Goal: Task Accomplishment & Management: Use online tool/utility

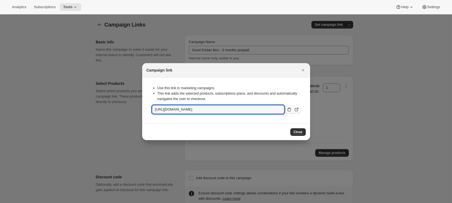
select select "gid://shopify/SellingPlan/4754112757"
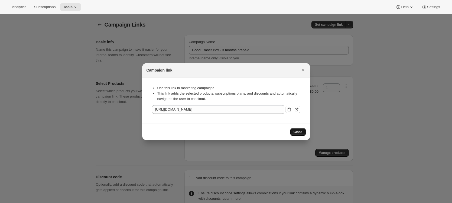
click at [297, 133] on span "Close" at bounding box center [297, 132] width 9 height 4
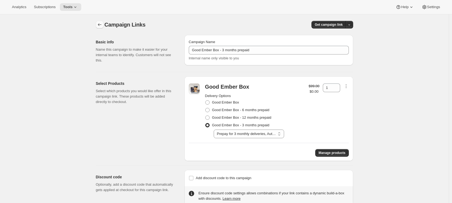
click at [100, 24] on icon "button" at bounding box center [99, 24] width 5 height 5
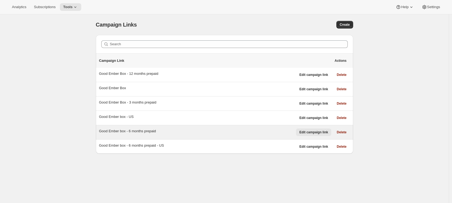
click at [322, 132] on span "Edit campaign link" at bounding box center [313, 132] width 29 height 4
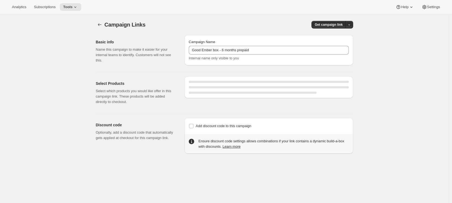
select select "gid://shopify/SellingPlan/4501995765"
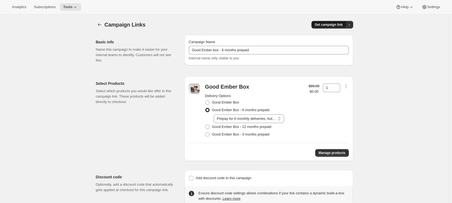
click at [329, 23] on span "Get campaign link" at bounding box center [328, 24] width 28 height 4
click at [336, 36] on span "Copy Link" at bounding box center [343, 36] width 16 height 4
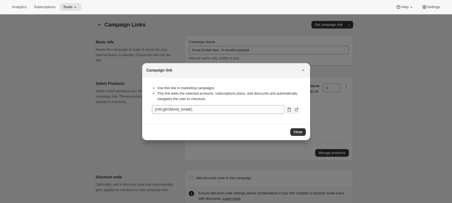
click at [287, 109] on icon ":rdd:" at bounding box center [288, 109] width 3 height 4
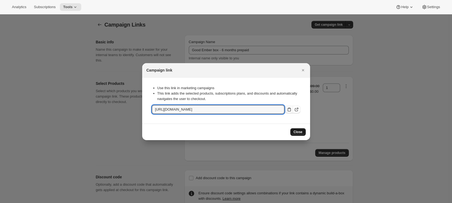
click at [296, 129] on button "Close" at bounding box center [297, 132] width 15 height 8
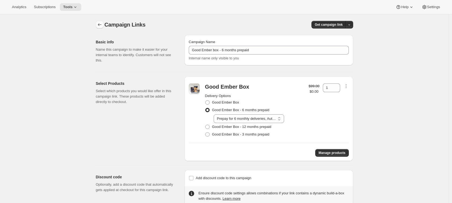
click at [99, 24] on icon "button" at bounding box center [99, 24] width 5 height 5
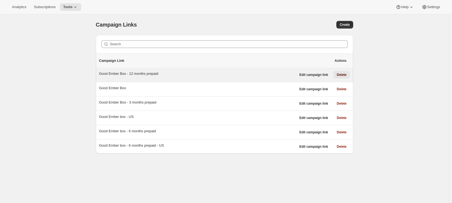
click at [345, 74] on span "Delete" at bounding box center [341, 75] width 10 height 4
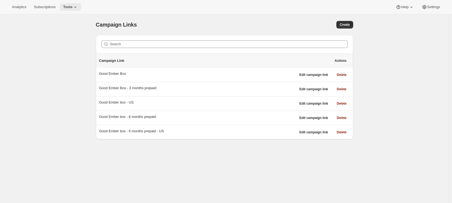
click at [75, 8] on icon at bounding box center [75, 6] width 5 height 5
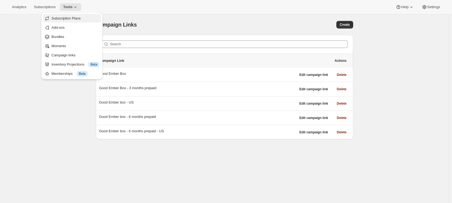
click at [75, 18] on span "Subscription Plans" at bounding box center [65, 18] width 29 height 4
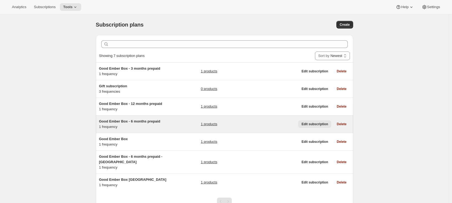
click at [316, 123] on span "Edit subscription" at bounding box center [314, 124] width 27 height 4
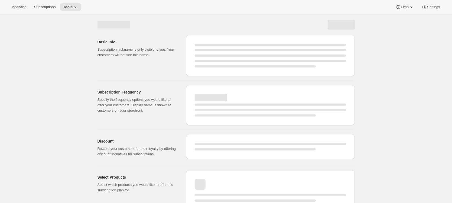
select select "WEEK"
select select "MONTH"
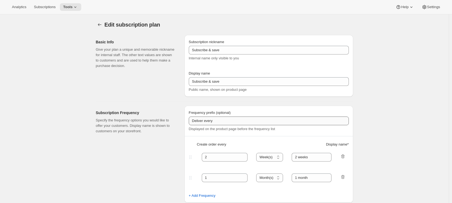
type input "Good Ember Box - 6 months prepaid"
select select "ENABLED"
select select "MONTH"
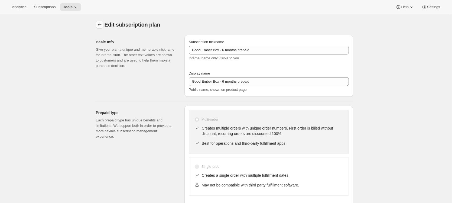
click at [99, 25] on icon "Subscription plans" at bounding box center [99, 24] width 5 height 5
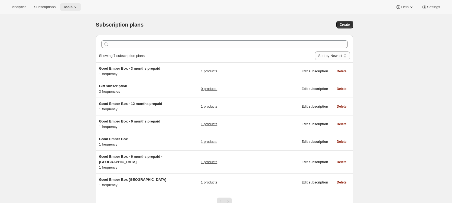
click at [76, 8] on icon at bounding box center [75, 6] width 5 height 5
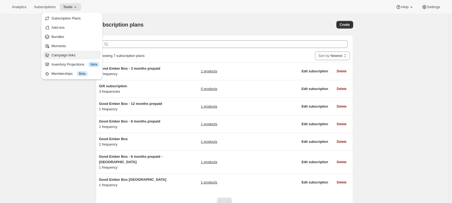
click at [74, 52] on button "Campaign links" at bounding box center [72, 55] width 58 height 9
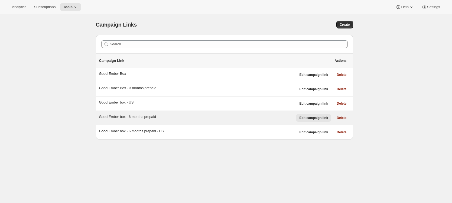
click at [318, 119] on span "Edit campaign link" at bounding box center [313, 118] width 29 height 4
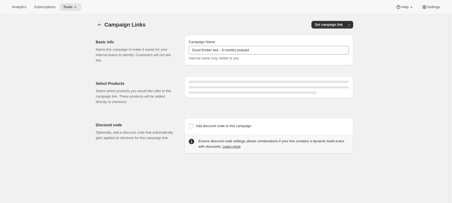
select select "gid://shopify/SellingPlan/4501995765"
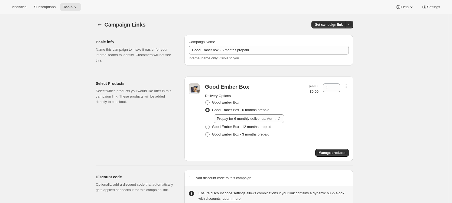
click at [158, 130] on div "Select Products Select which products you would like offer in this campaign lin…" at bounding box center [138, 118] width 84 height 84
click at [240, 119] on select "Select Prepay for 6 monthly deliveries, Autorenews" at bounding box center [249, 118] width 70 height 9
click at [215, 114] on select "Select Prepay for 6 monthly deliveries, Autorenews" at bounding box center [249, 118] width 70 height 9
click at [192, 128] on div at bounding box center [194, 110] width 11 height 55
click at [335, 24] on span "Get campaign link" at bounding box center [328, 24] width 28 height 4
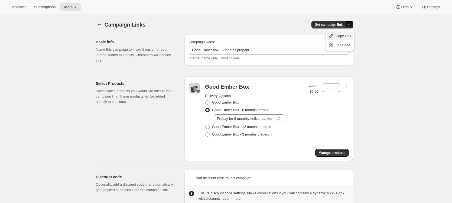
click at [337, 35] on span "Copy Link" at bounding box center [343, 36] width 16 height 4
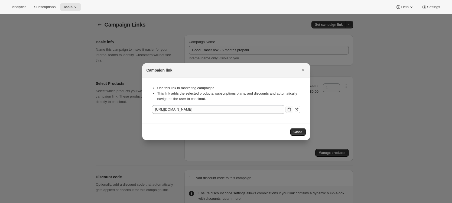
click at [288, 111] on icon ":rg5:" at bounding box center [288, 109] width 5 height 5
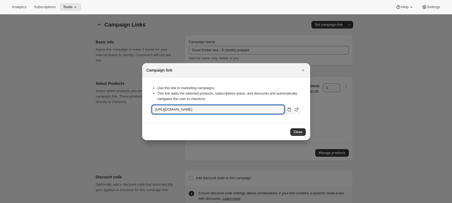
drag, startPoint x: 301, startPoint y: 130, endPoint x: 298, endPoint y: 101, distance: 28.9
click at [301, 130] on span "Close" at bounding box center [297, 132] width 9 height 4
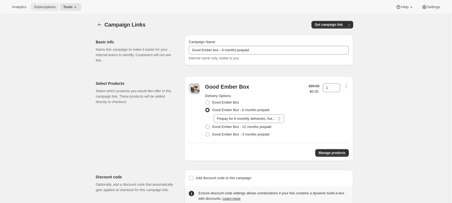
click at [46, 5] on span "Subscriptions" at bounding box center [45, 7] width 22 height 4
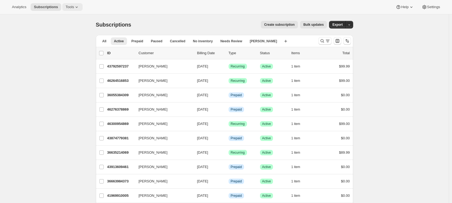
click at [69, 6] on span "Tools" at bounding box center [69, 7] width 8 height 4
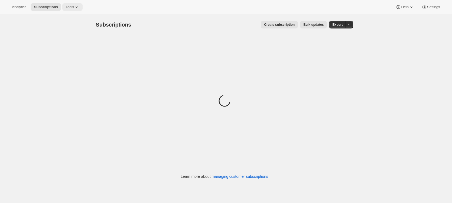
click at [74, 9] on button "Tools" at bounding box center [72, 7] width 20 height 8
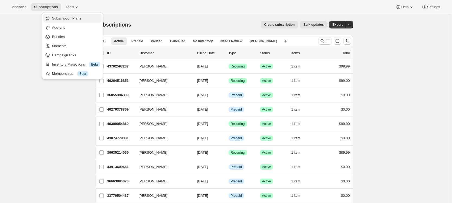
click at [73, 16] on span "Subscription Plans" at bounding box center [66, 18] width 29 height 4
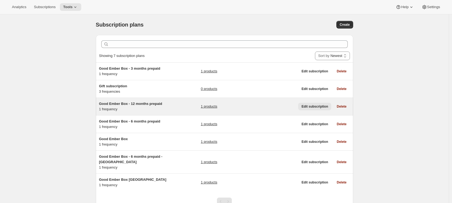
click at [313, 106] on span "Edit subscription" at bounding box center [314, 106] width 27 height 4
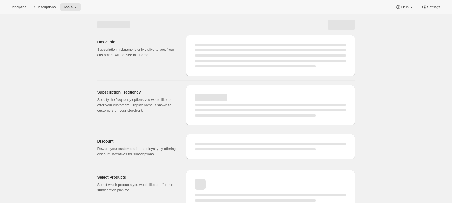
select select "WEEK"
select select "MONTH"
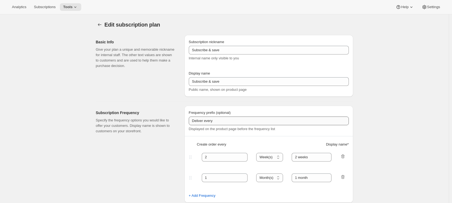
type input "Good Ember Box - 12 months prepaid"
select select "ENABLED"
select select "MONTH"
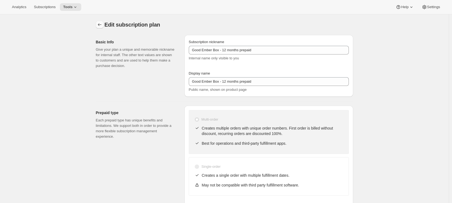
click at [100, 22] on icon "Subscription plans" at bounding box center [99, 24] width 5 height 5
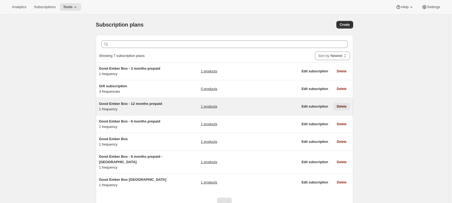
click at [343, 107] on span "Delete" at bounding box center [341, 106] width 10 height 4
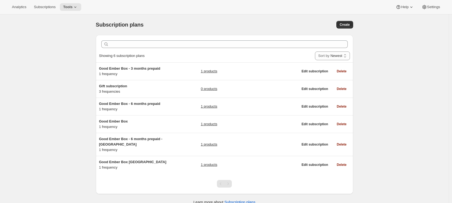
click at [48, 136] on div "Subscription plans. This page is ready Subscription plans Create Clear Showing …" at bounding box center [224, 115] width 448 height 203
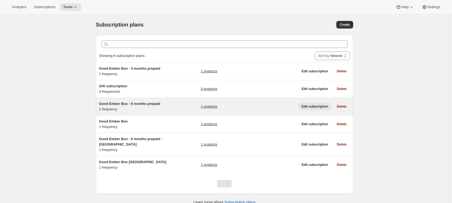
click at [304, 106] on span "Edit subscription" at bounding box center [314, 106] width 27 height 4
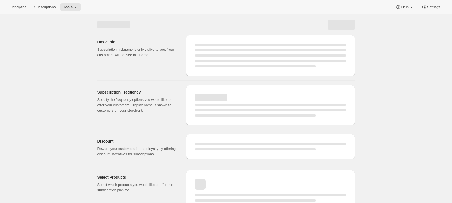
select select "WEEK"
select select "MONTH"
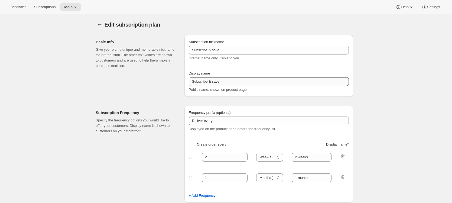
type input "Good Ember Box - 6 months prepaid"
select select "ENABLED"
select select "MONTH"
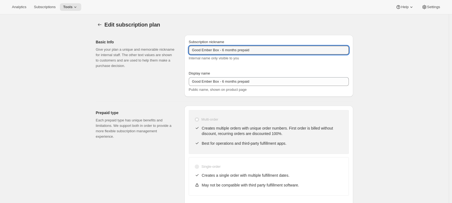
drag, startPoint x: 276, startPoint y: 50, endPoint x: 166, endPoint y: 49, distance: 109.9
click at [166, 49] on div "Basic Info Give your plan a unique and memorable nickname for internal staff. T…" at bounding box center [221, 64] width 261 height 66
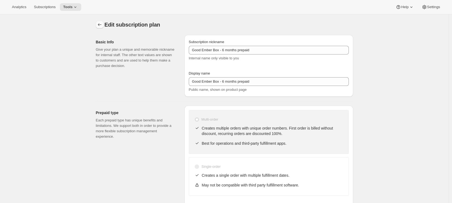
click at [99, 24] on icon "Subscription plans" at bounding box center [99, 24] width 5 height 5
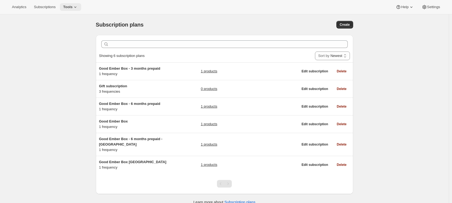
click at [70, 6] on span "Tools" at bounding box center [67, 7] width 9 height 4
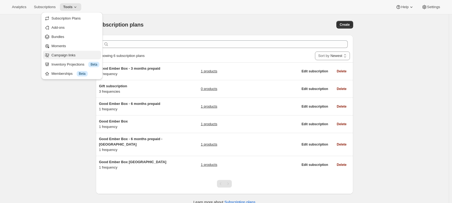
click at [72, 54] on span "Campaign links" at bounding box center [63, 55] width 24 height 4
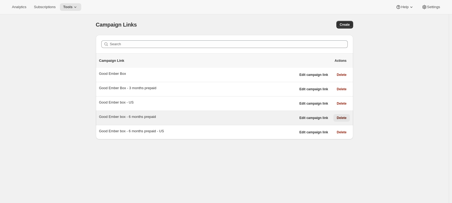
click at [343, 119] on span "Delete" at bounding box center [341, 118] width 10 height 4
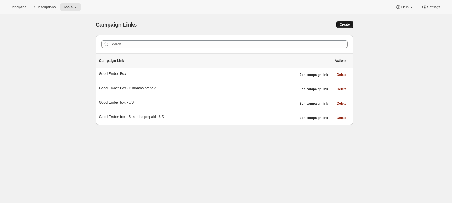
click at [346, 25] on span "Create" at bounding box center [344, 24] width 10 height 4
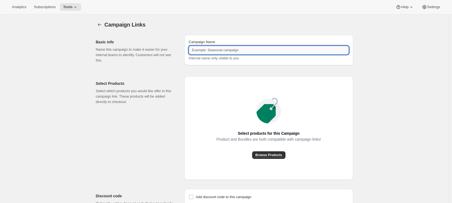
click at [233, 50] on input "Campaign Name" at bounding box center [269, 50] width 160 height 9
type input "Good Ember box - 6 months prepaid"
click at [161, 132] on div "Select Products Select which products you would like offer in this campaign lin…" at bounding box center [138, 127] width 84 height 103
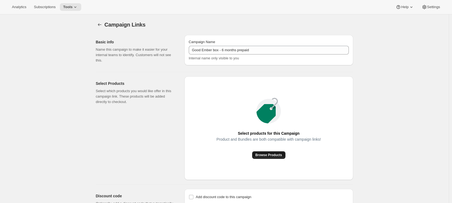
click at [263, 152] on button "Browse Products" at bounding box center [268, 155] width 33 height 8
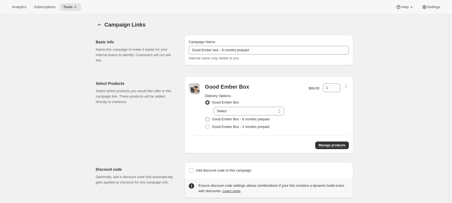
click at [229, 119] on span "Good Ember Box - 6 months prepaid" at bounding box center [240, 119] width 57 height 4
click at [205, 117] on input "Good Ember Box - 6 months prepaid" at bounding box center [205, 117] width 0 height 0
radio input "true"
click at [238, 118] on select "Select Prepay for 6 monthly deliveries, Autorenews" at bounding box center [249, 118] width 70 height 9
select select "gid://shopify/SellingPlan/4501995765"
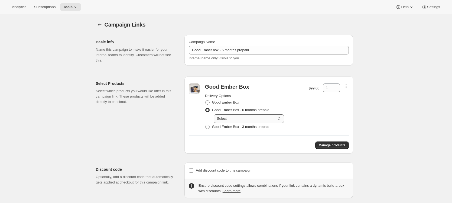
click at [215, 114] on select "Select Prepay for 6 monthly deliveries, Autorenews" at bounding box center [249, 118] width 70 height 9
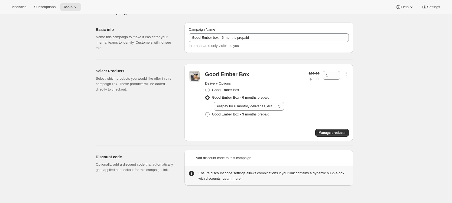
scroll to position [14, 0]
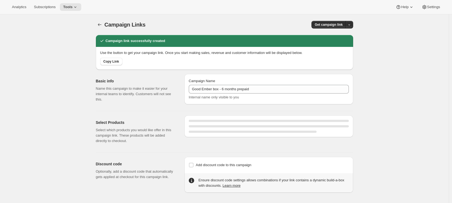
select select "gid://shopify/SellingPlan/4501995765"
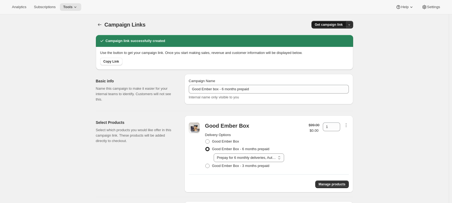
click at [327, 24] on span "Get campaign link" at bounding box center [328, 24] width 28 height 4
click at [336, 35] on span "Copy Link" at bounding box center [343, 36] width 16 height 4
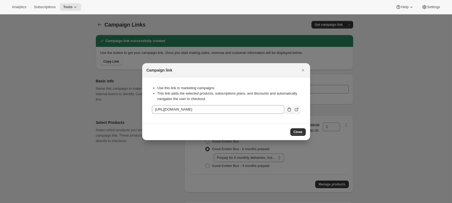
click at [287, 110] on icon ":r2r:" at bounding box center [288, 109] width 5 height 5
click at [301, 131] on span "Close" at bounding box center [297, 132] width 9 height 4
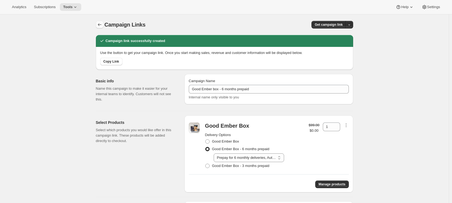
click at [102, 23] on icon "button" at bounding box center [99, 24] width 5 height 5
